Goal: Transaction & Acquisition: Obtain resource

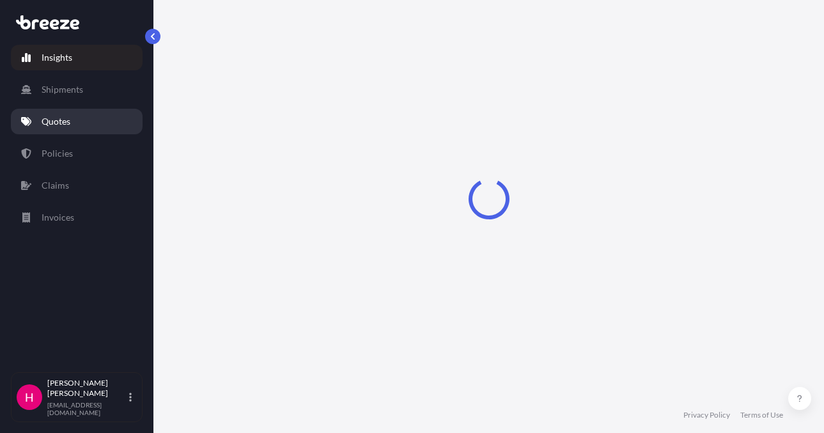
select select "2025"
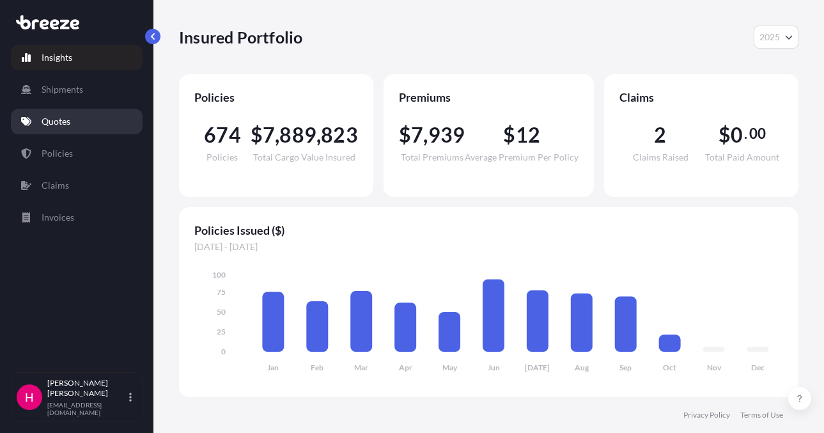
click at [121, 120] on link "Quotes" at bounding box center [77, 122] width 132 height 26
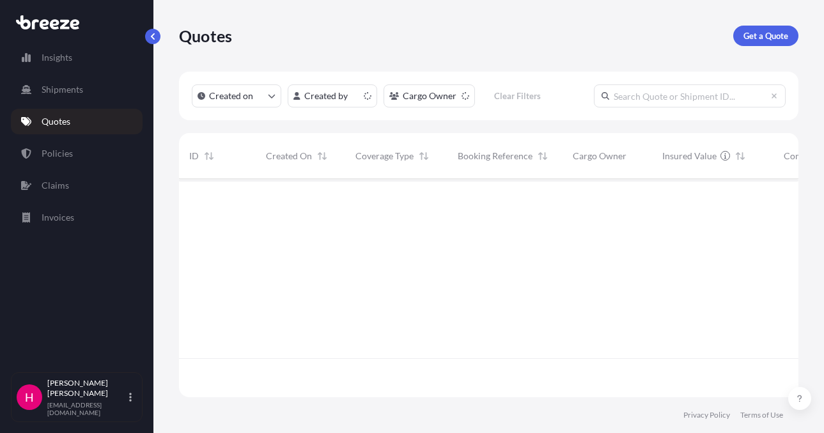
scroll to position [215, 610]
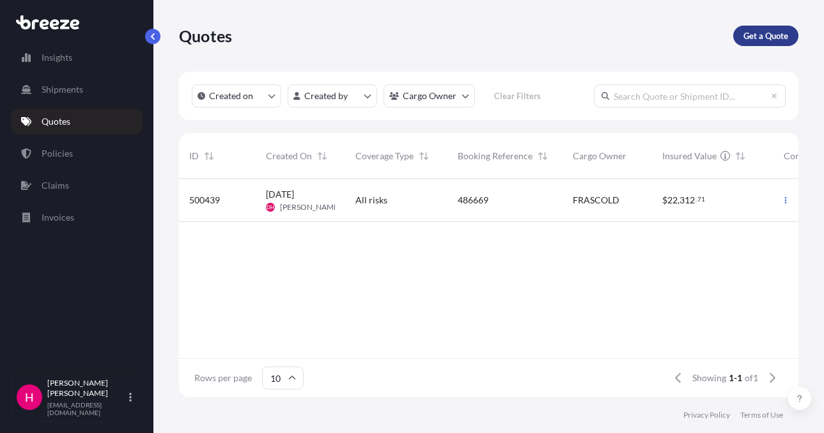
click at [758, 31] on p "Get a Quote" at bounding box center [765, 35] width 45 height 13
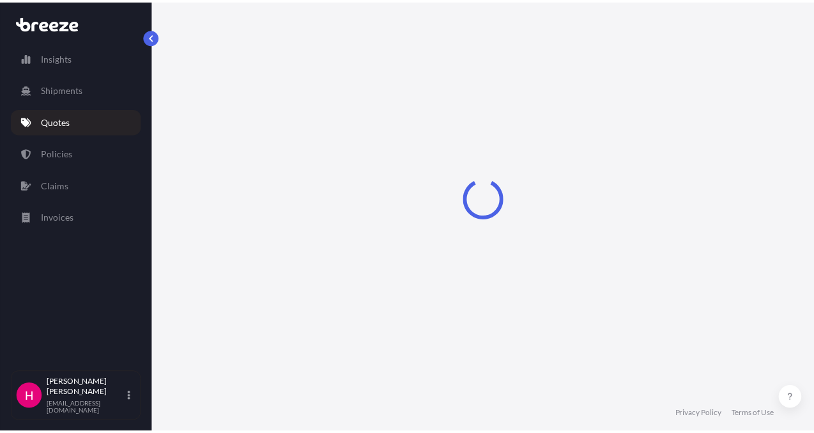
scroll to position [20, 0]
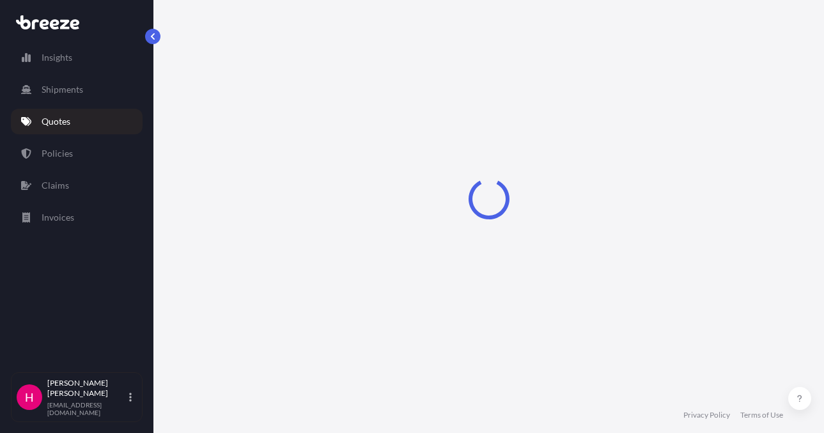
select select "Sea"
select select "1"
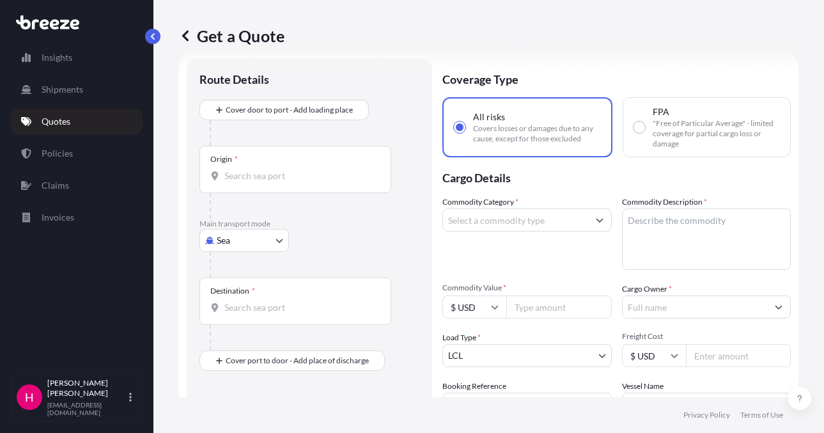
click at [261, 251] on body "Insights Shipments Quotes Policies Claims Invoices H [PERSON_NAME] [EMAIL_ADDRE…" at bounding box center [412, 216] width 824 height 433
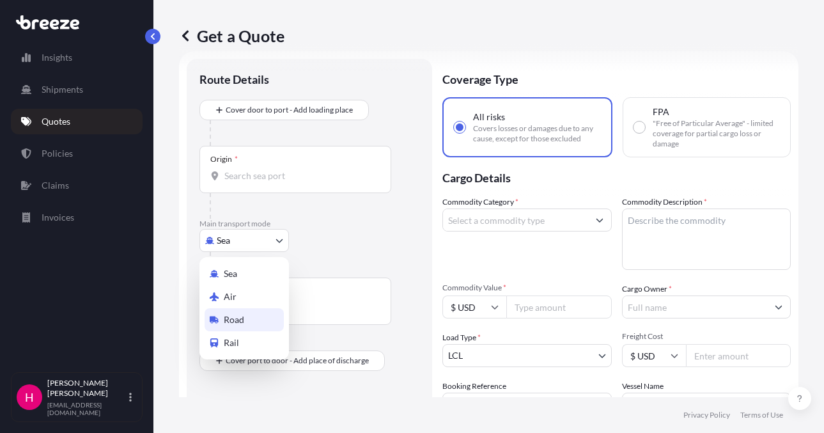
click at [258, 323] on div "Road" at bounding box center [244, 319] width 79 height 23
select select "Road"
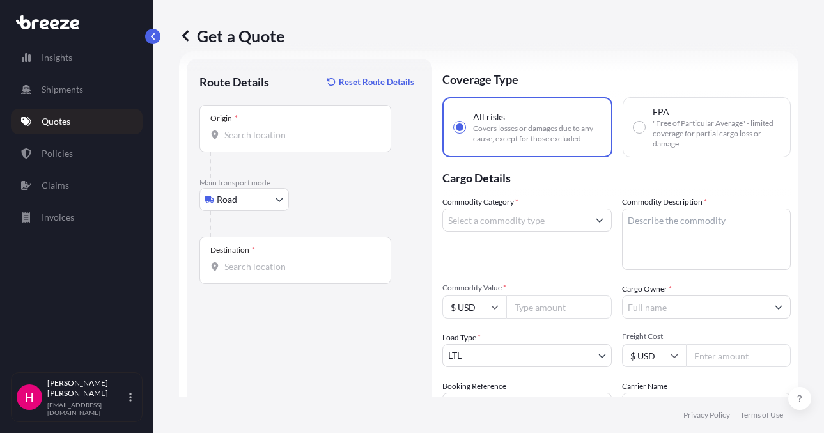
click at [330, 144] on div "Origin *" at bounding box center [295, 128] width 192 height 47
click at [330, 141] on input "Origin *" at bounding box center [299, 134] width 151 height 13
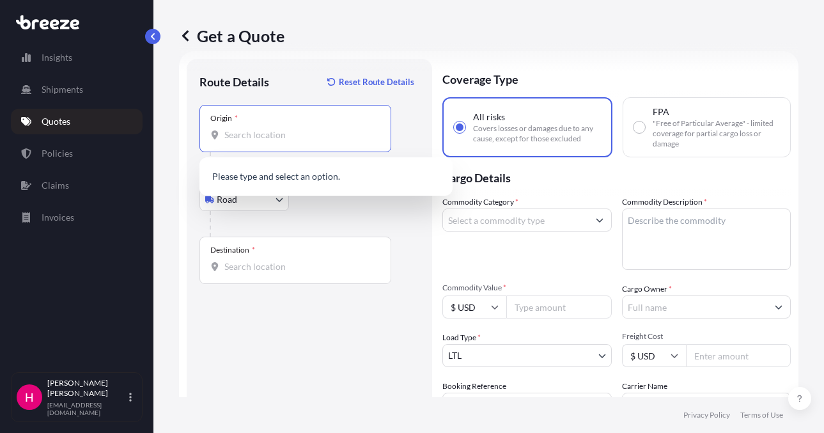
paste input "1716 [PERSON_NAME] DR."
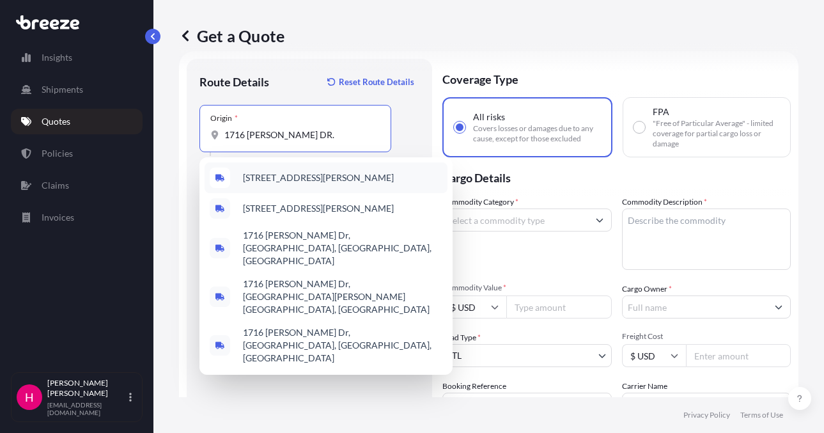
click at [283, 175] on span "[STREET_ADDRESS][PERSON_NAME]" at bounding box center [318, 177] width 151 height 13
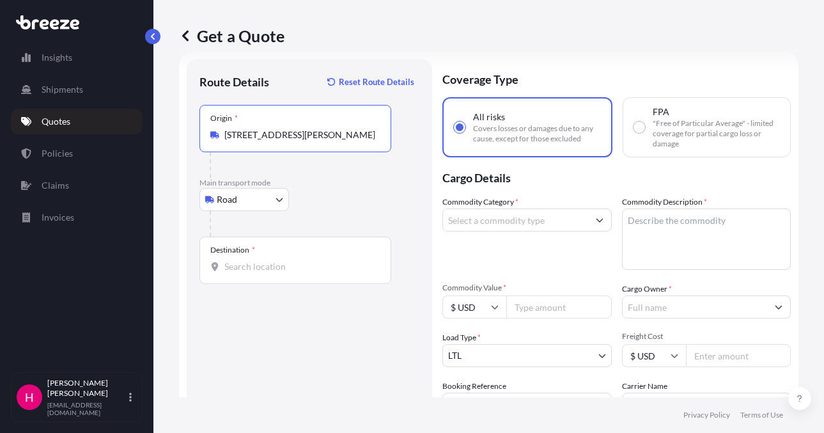
type input "[STREET_ADDRESS][PERSON_NAME]"
click at [258, 339] on div "Route Details Reset Route Details Place of loading Road Road Rail Origin * [STR…" at bounding box center [309, 292] width 220 height 441
click at [268, 275] on div "Destination *" at bounding box center [295, 260] width 192 height 47
click at [268, 273] on input "Destination *" at bounding box center [299, 266] width 151 height 13
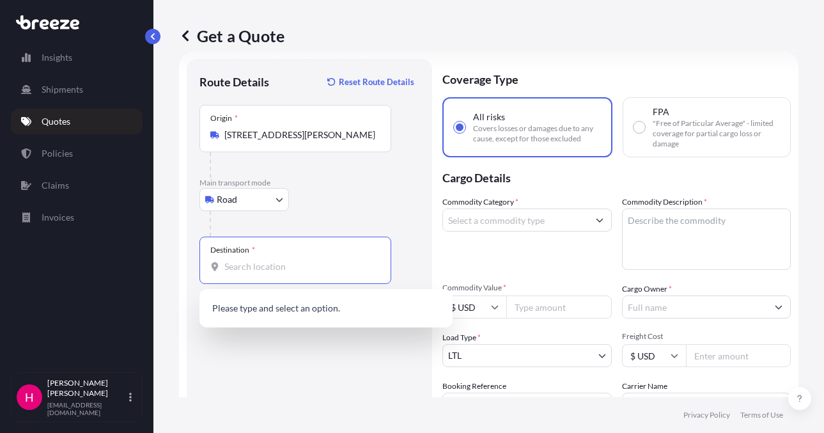
paste input "1930 [GEOGRAPHIC_DATA]"
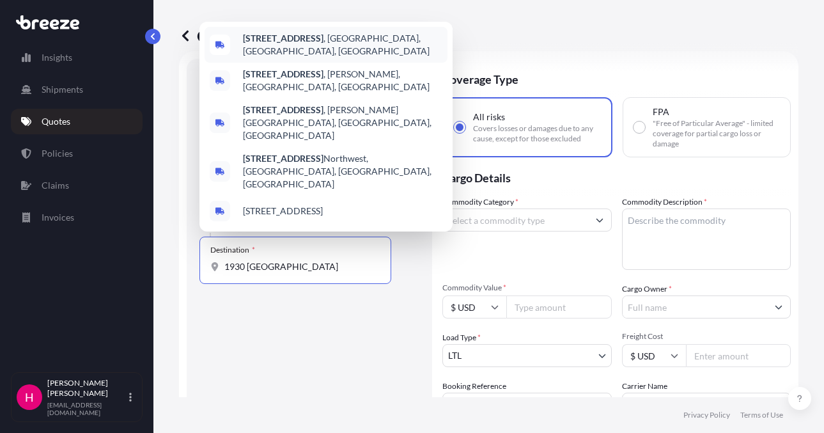
click at [311, 63] on div "[STREET_ADDRESS]" at bounding box center [326, 45] width 243 height 36
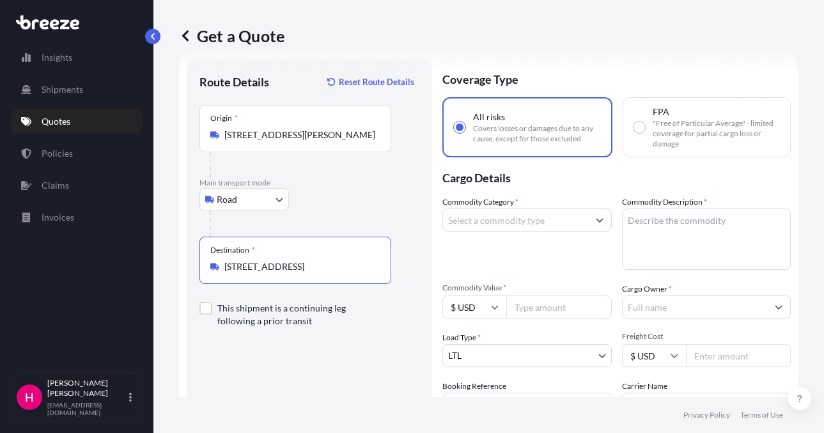
type input "[STREET_ADDRESS]"
click at [326, 352] on div "Route Details Reset Route Details Place of loading Road Road Rail Origin * [STR…" at bounding box center [309, 292] width 220 height 441
click at [310, 387] on div "Route Details Reset Route Details Place of loading Road Road Rail Origin * [STR…" at bounding box center [309, 292] width 220 height 441
drag, startPoint x: 538, startPoint y: 221, endPoint x: 469, endPoint y: 228, distance: 69.3
click at [538, 221] on input "Commodity Category *" at bounding box center [515, 219] width 145 height 23
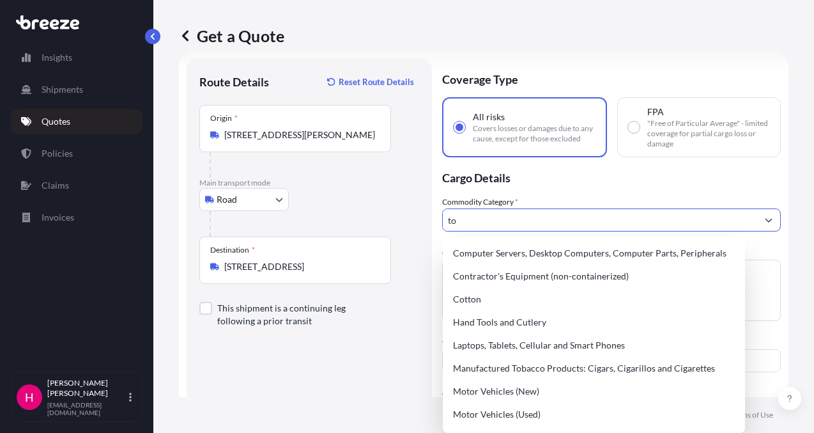
type input "t"
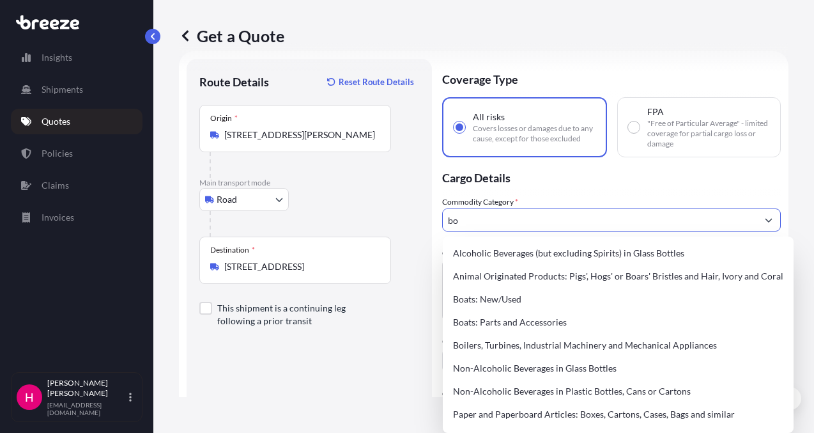
type input "b"
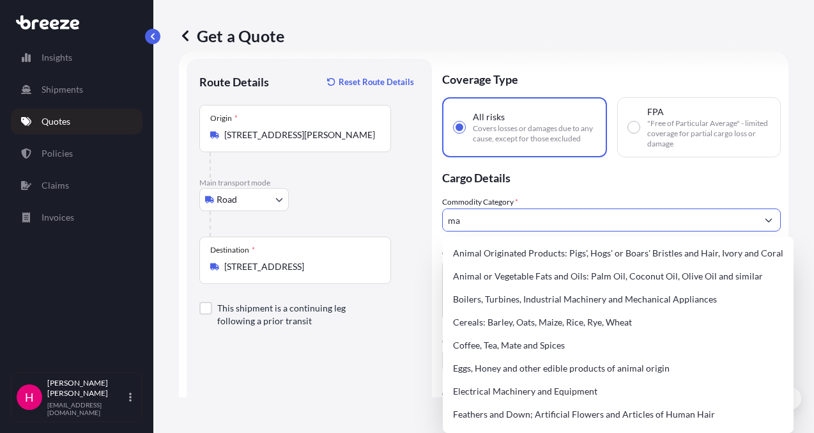
type input "m"
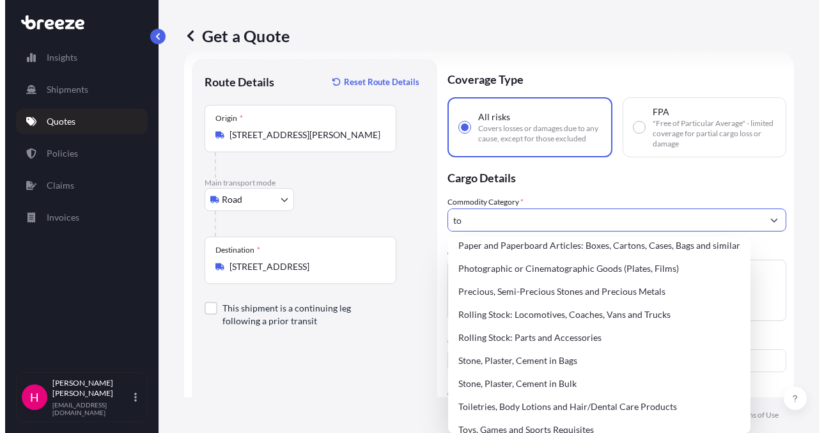
scroll to position [0, 0]
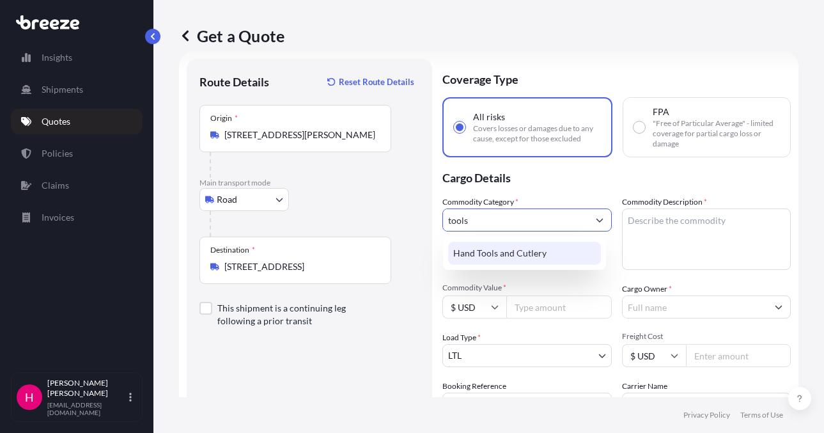
click at [543, 247] on div "Hand Tools and Cutlery" at bounding box center [524, 253] width 153 height 23
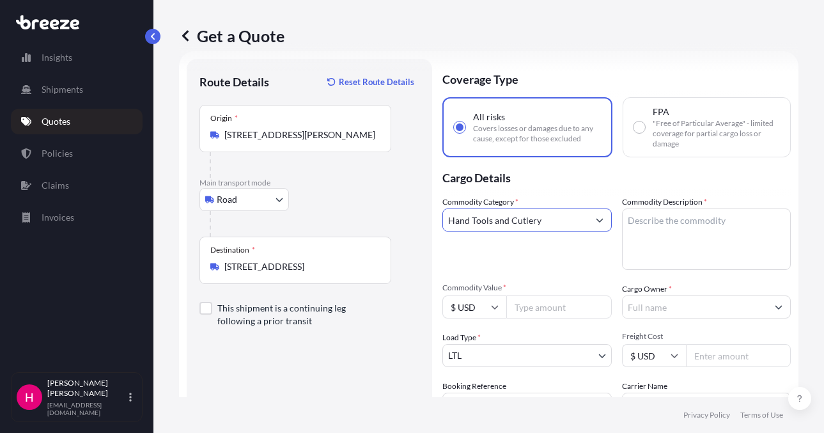
type input "Hand Tools and Cutlery"
click at [497, 250] on div "Commodity Category * Hand Tools and Cutlery" at bounding box center [526, 233] width 169 height 74
click at [712, 231] on textarea "Commodity Description *" at bounding box center [706, 238] width 169 height 61
paste textarea "TOOL BOX"
click at [644, 171] on p "Cargo Details" at bounding box center [616, 176] width 348 height 38
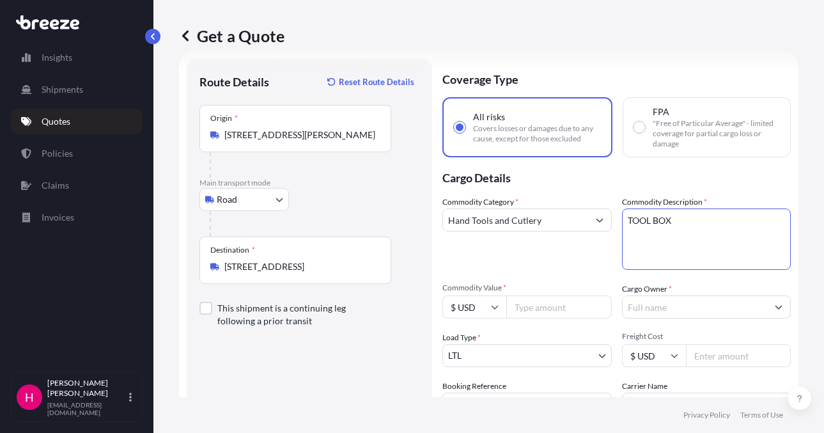
click at [723, 217] on textarea "TOOL BOX" at bounding box center [706, 238] width 169 height 61
click at [688, 228] on textarea "TOOL BOX" at bounding box center [706, 238] width 169 height 61
type textarea "TOOL BOX WITH TOOLS INSIDE"
click at [634, 51] on div "Get a Quote" at bounding box center [488, 36] width 619 height 72
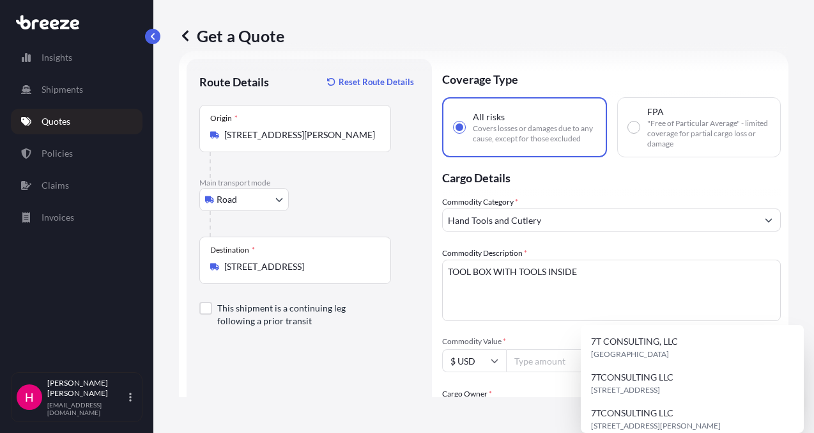
click at [668, 400] on input "Cargo Owner *" at bounding box center [600, 411] width 315 height 23
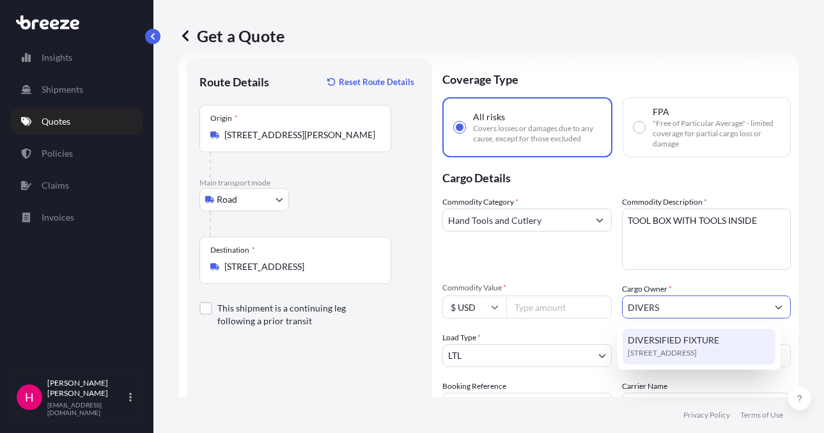
click at [661, 353] on span "[STREET_ADDRESS]" at bounding box center [662, 352] width 69 height 13
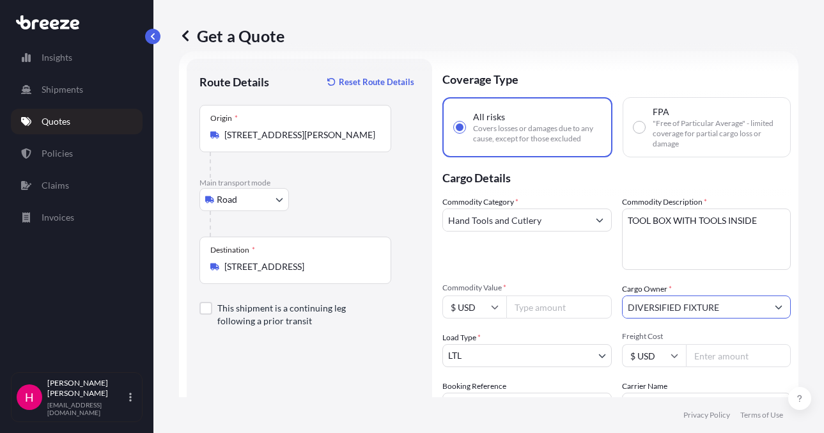
type input "DIVERSIFIED FIXTURE"
click at [360, 398] on footer "Privacy Policy Terms of Use" at bounding box center [488, 415] width 671 height 36
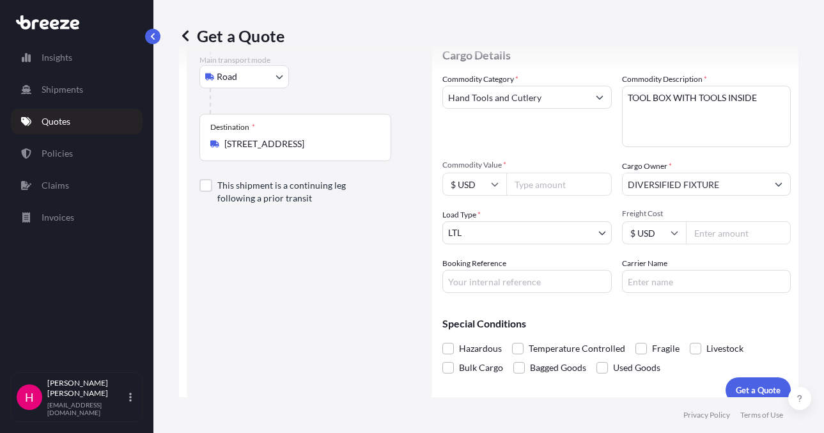
scroll to position [148, 0]
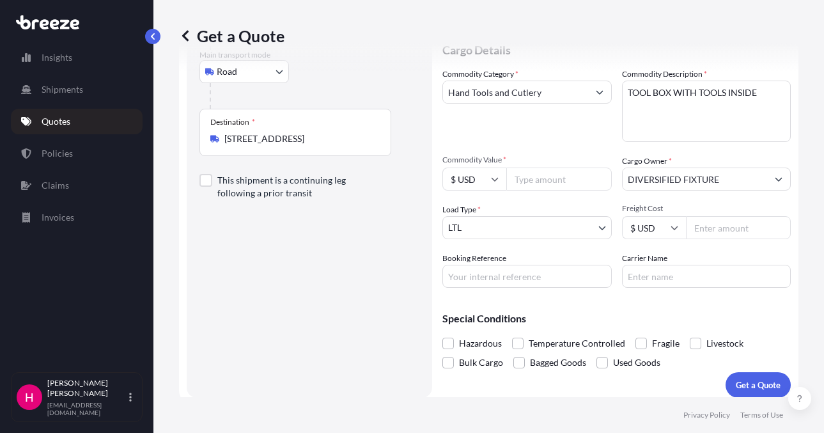
click at [479, 279] on input "Booking Reference" at bounding box center [526, 276] width 169 height 23
paste input "487033"
type input "487033"
click at [645, 272] on input "Carrier Name" at bounding box center [706, 276] width 169 height 23
type input "[PERSON_NAME] Express"
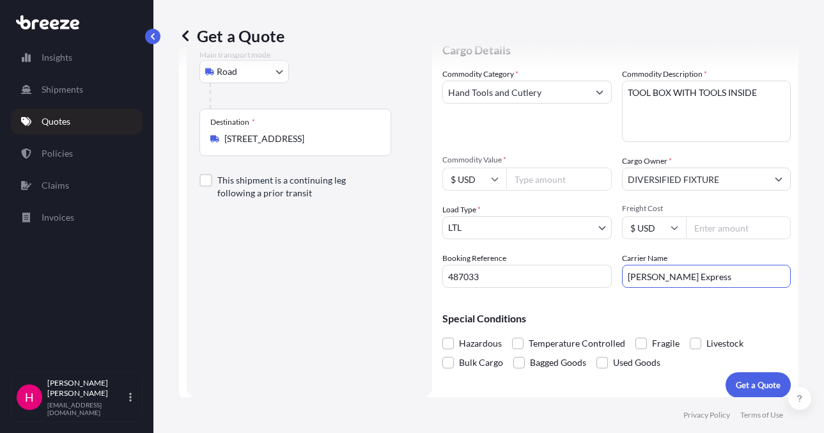
click at [354, 284] on div "Route Details Reset Route Details Place of loading Road Road Rail Origin * [STR…" at bounding box center [309, 164] width 220 height 441
click at [543, 185] on input "Commodity Value *" at bounding box center [558, 178] width 105 height 23
type input "8223.50"
click at [330, 300] on div "Route Details Reset Route Details Place of loading Road Road Rail Origin * [STR…" at bounding box center [309, 164] width 220 height 441
click at [302, 309] on div "Route Details Reset Route Details Place of loading Road Road Rail Origin * [STR…" at bounding box center [309, 164] width 220 height 441
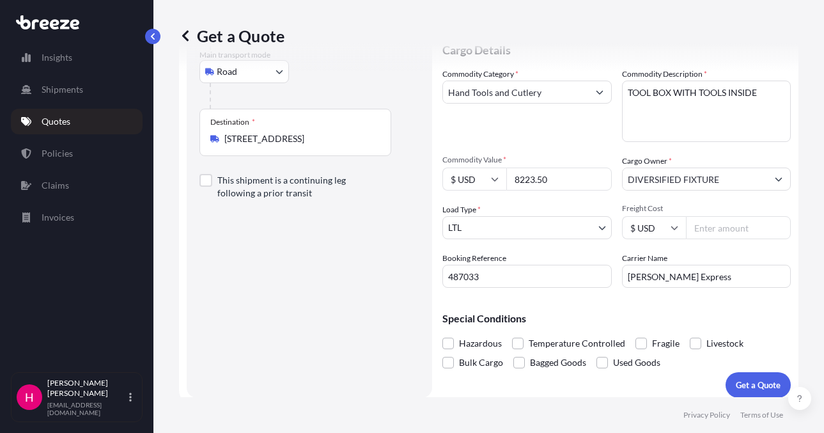
click at [292, 303] on div "Route Details Reset Route Details Place of loading Road Road Rail Origin * [STR…" at bounding box center [309, 164] width 220 height 441
click at [289, 302] on div "Route Details Reset Route Details Place of loading Road Road Rail Origin * [STR…" at bounding box center [309, 164] width 220 height 441
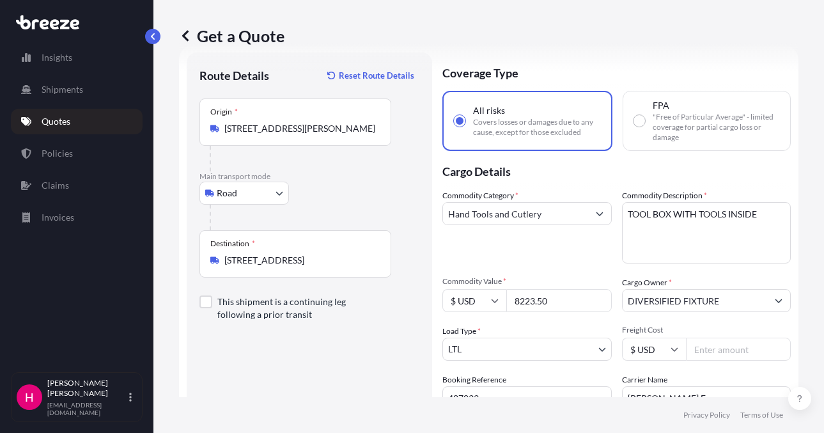
scroll to position [0, 0]
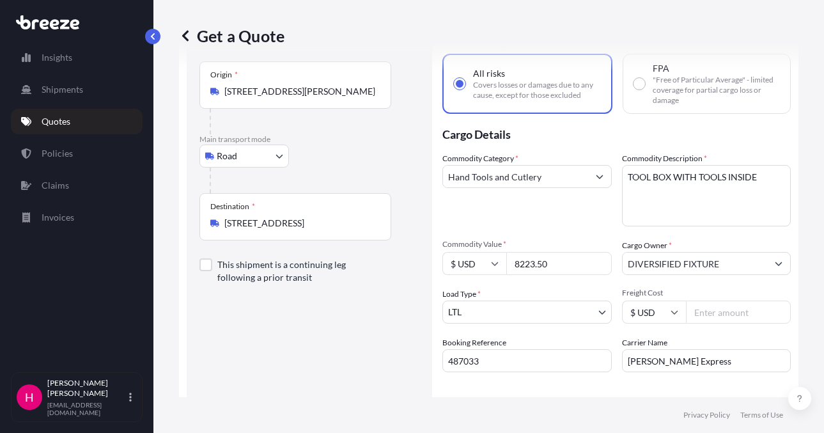
click at [319, 367] on div "Route Details Reset Route Details Place of loading Road Road Rail Origin * [STR…" at bounding box center [309, 248] width 220 height 441
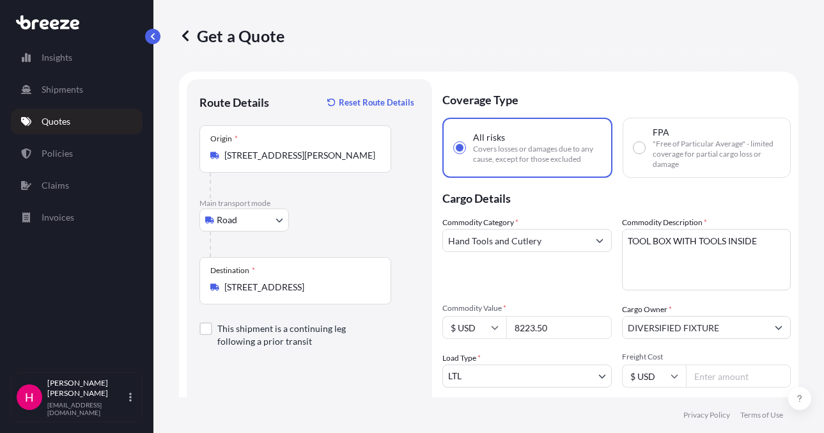
scroll to position [157, 0]
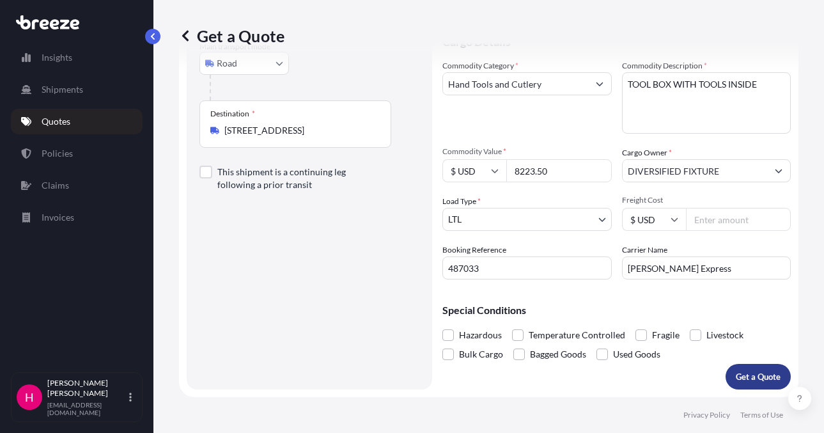
click at [758, 373] on p "Get a Quote" at bounding box center [758, 376] width 45 height 13
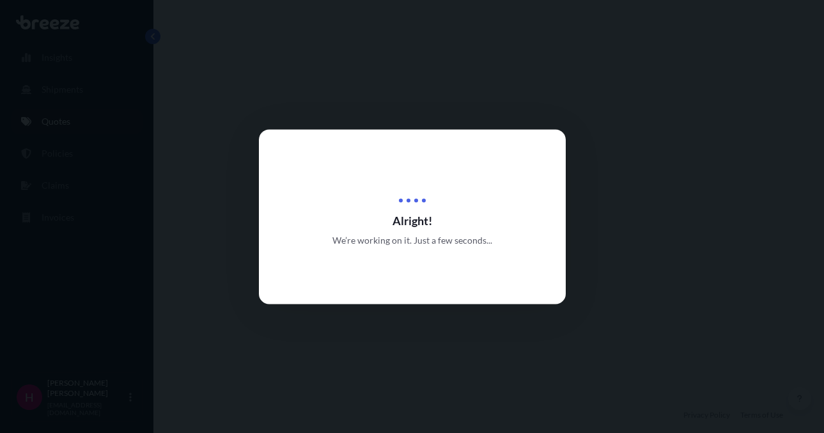
select select "Road"
select select "1"
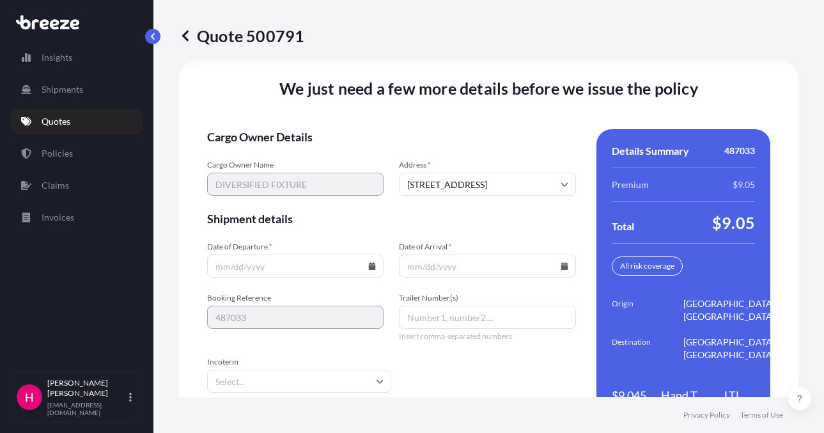
scroll to position [1823, 0]
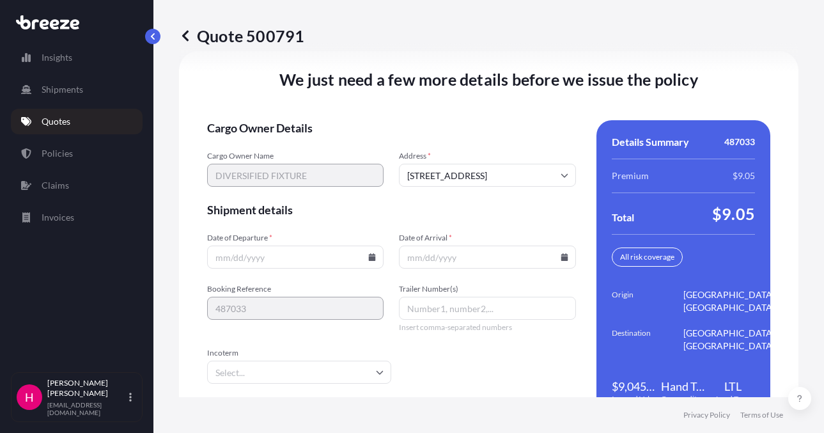
click at [369, 259] on icon at bounding box center [372, 257] width 7 height 8
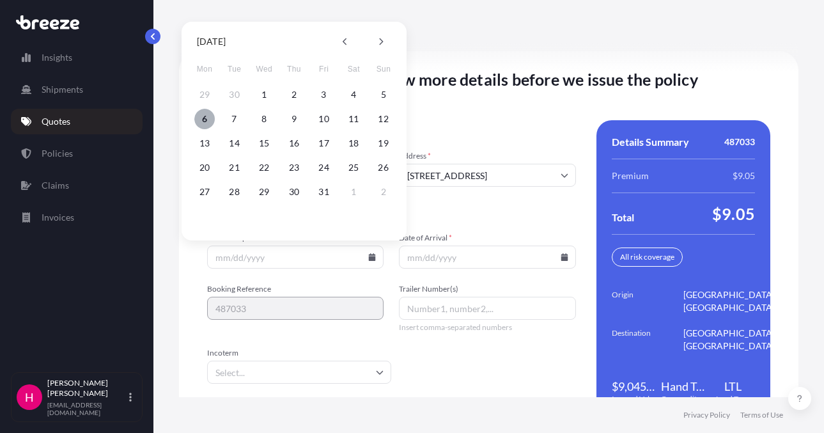
click at [203, 113] on button "6" at bounding box center [204, 119] width 20 height 20
type input "[DATE]"
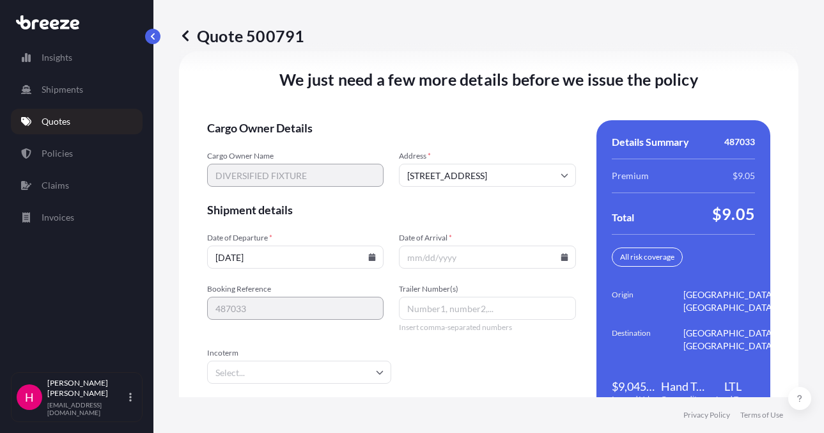
click at [561, 256] on icon at bounding box center [565, 257] width 8 height 8
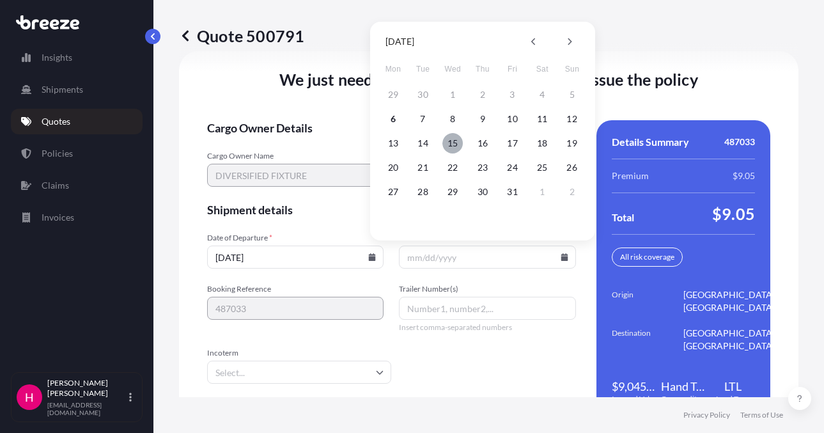
click at [448, 143] on button "15" at bounding box center [452, 143] width 20 height 20
type input "[DATE]"
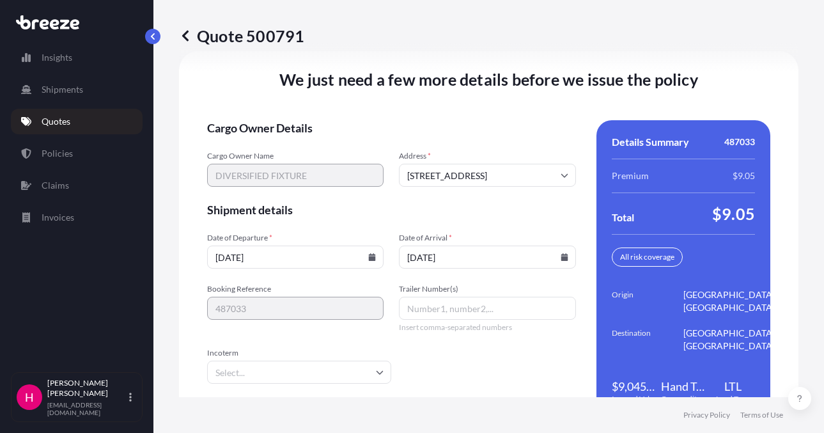
click at [450, 376] on form "Cargo Owner Details Cargo Owner Name DIVERSIFIED FIXTURE Address * [STREET_ADDR…" at bounding box center [391, 269] width 369 height 299
click at [463, 384] on form "Cargo Owner Details Cargo Owner Name DIVERSIFIED FIXTURE Address * [STREET_ADDR…" at bounding box center [391, 269] width 369 height 299
click at [472, 380] on form "Cargo Owner Details Cargo Owner Name DIVERSIFIED FIXTURE Address * [STREET_ADDR…" at bounding box center [391, 269] width 369 height 299
click at [478, 382] on form "Cargo Owner Details Cargo Owner Name DIVERSIFIED FIXTURE Address * [STREET_ADDR…" at bounding box center [391, 269] width 369 height 299
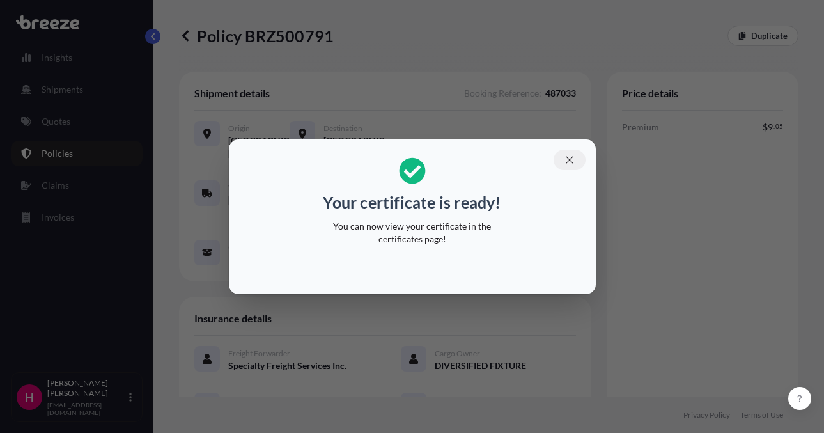
click at [566, 157] on icon "button" at bounding box center [570, 160] width 12 height 12
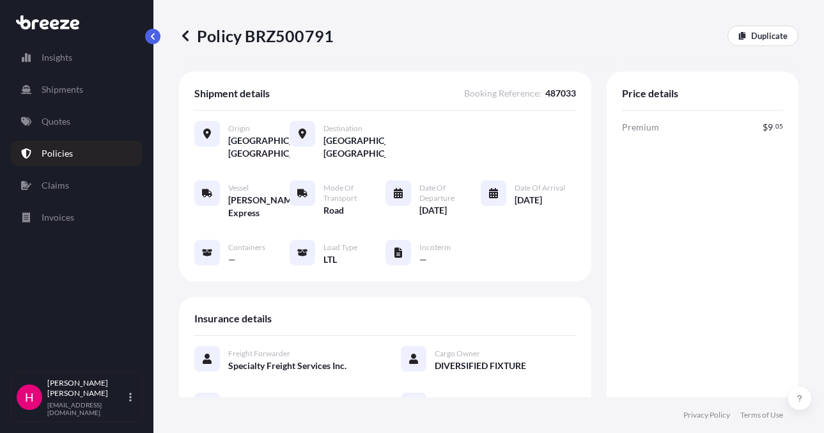
click at [276, 38] on p "Policy BRZ500791" at bounding box center [256, 36] width 155 height 20
copy p "BRZ500791"
click at [276, 38] on p "Policy BRZ500791" at bounding box center [256, 36] width 155 height 20
